Goal: Information Seeking & Learning: Learn about a topic

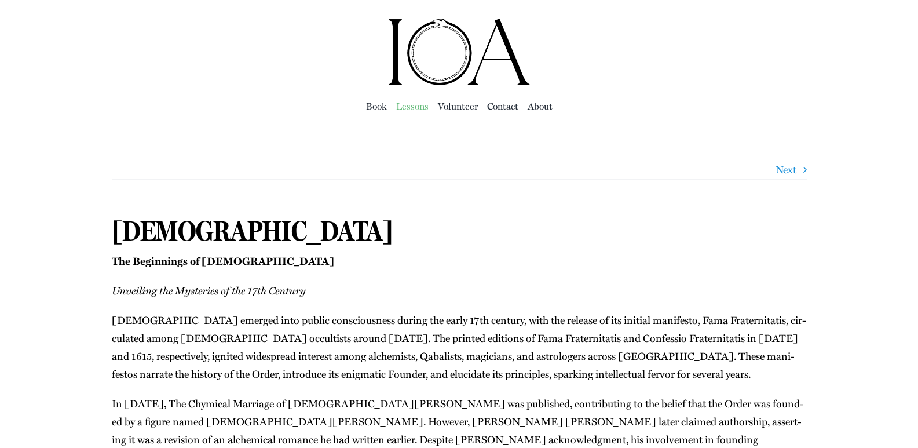
click at [413, 108] on span "Lessons" at bounding box center [412, 106] width 32 height 16
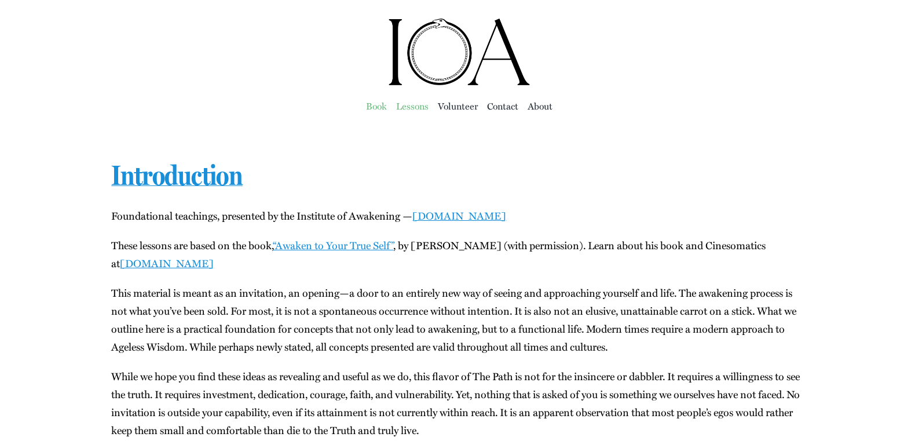
click at [369, 107] on span "Book" at bounding box center [376, 106] width 21 height 16
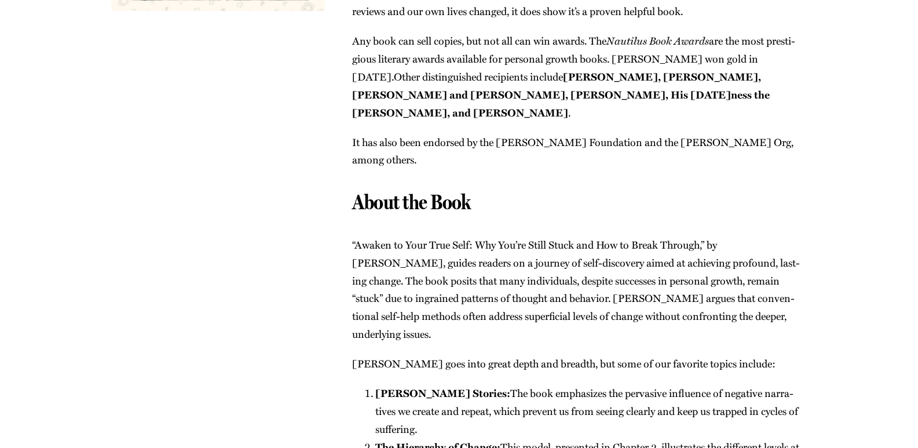
scroll to position [463, 0]
